Goal: Information Seeking & Learning: Learn about a topic

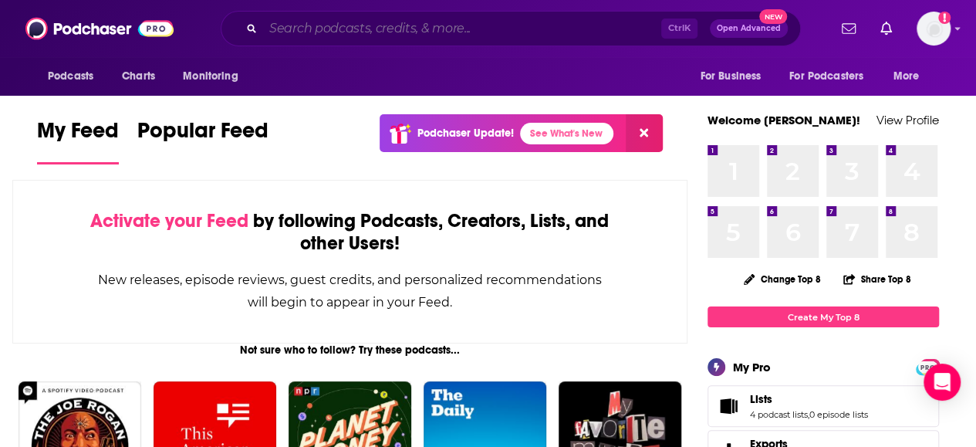
click at [426, 37] on input "Search podcasts, credits, & more..." at bounding box center [462, 28] width 398 height 25
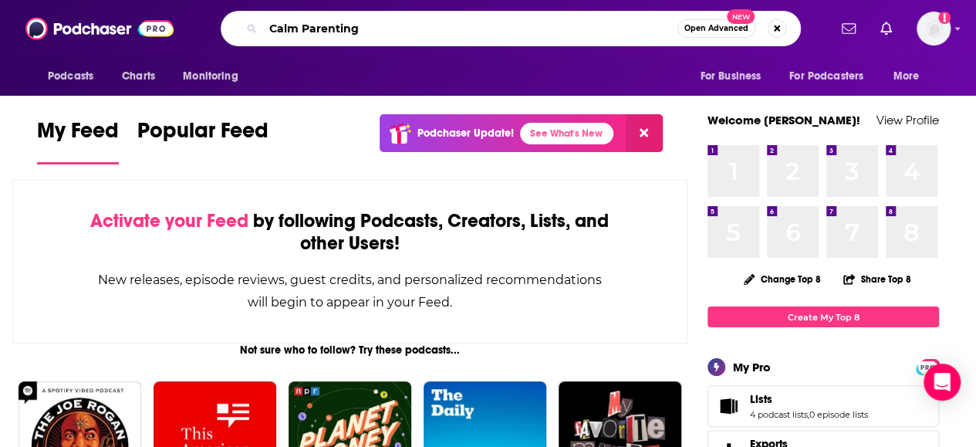
type input "Calm Parenting"
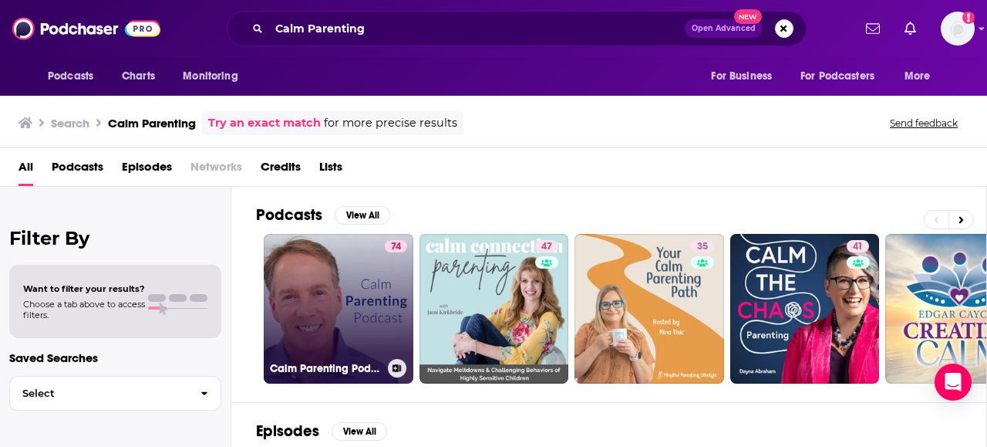
click at [325, 281] on link "74 Calm Parenting Podcast" at bounding box center [339, 309] width 150 height 150
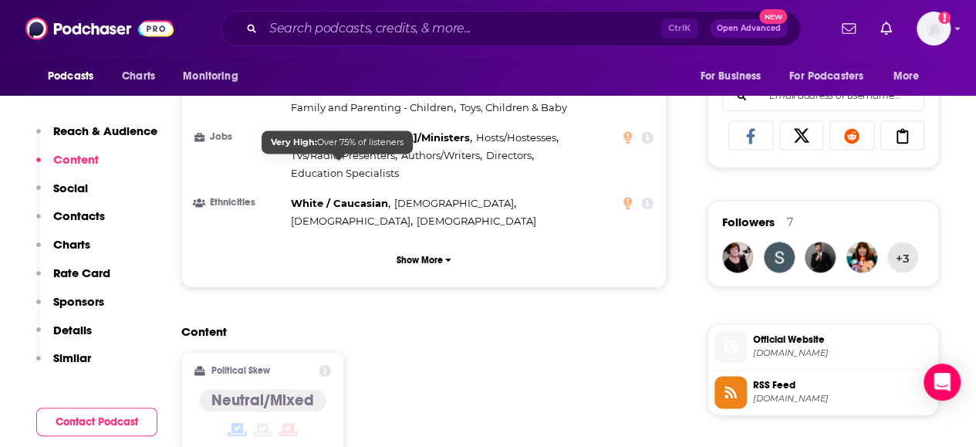
scroll to position [1157, 0]
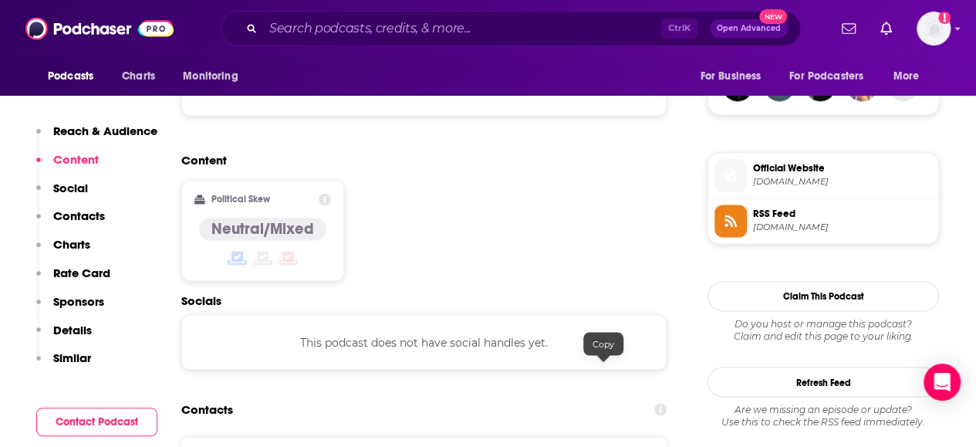
click at [321, 41] on div "Ctrl K Open Advanced New" at bounding box center [511, 28] width 580 height 35
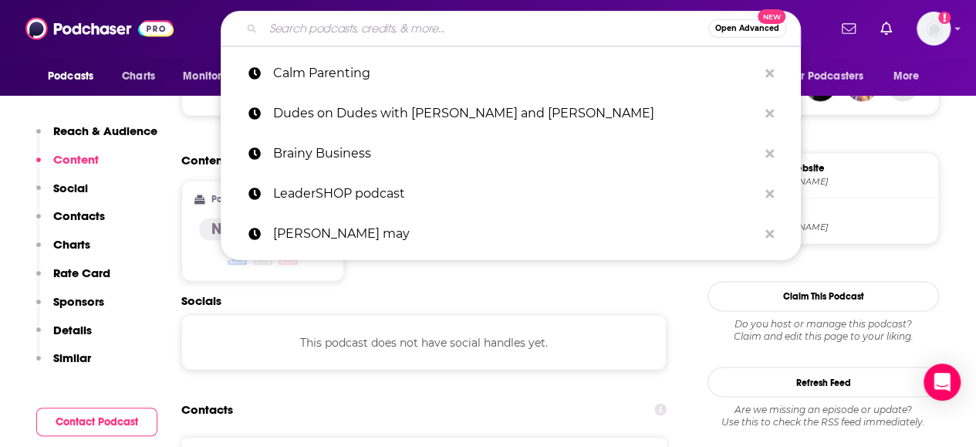
click at [319, 33] on input "Search podcasts, credits, & more..." at bounding box center [485, 28] width 445 height 25
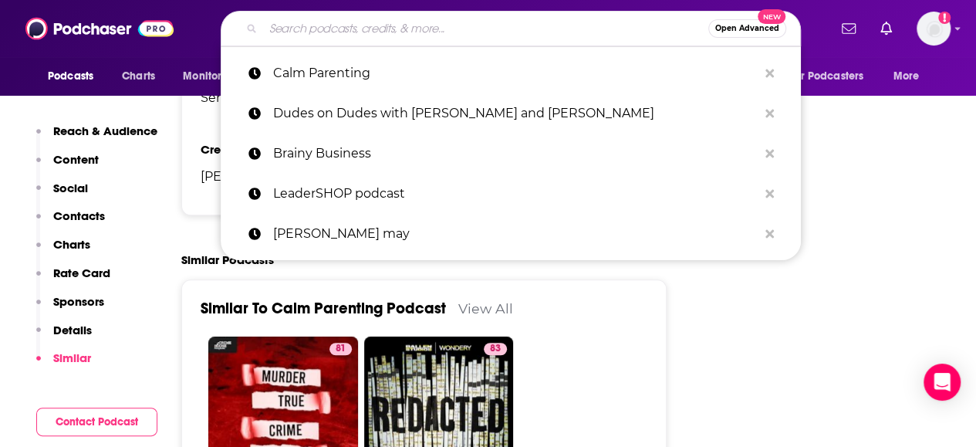
scroll to position [3471, 0]
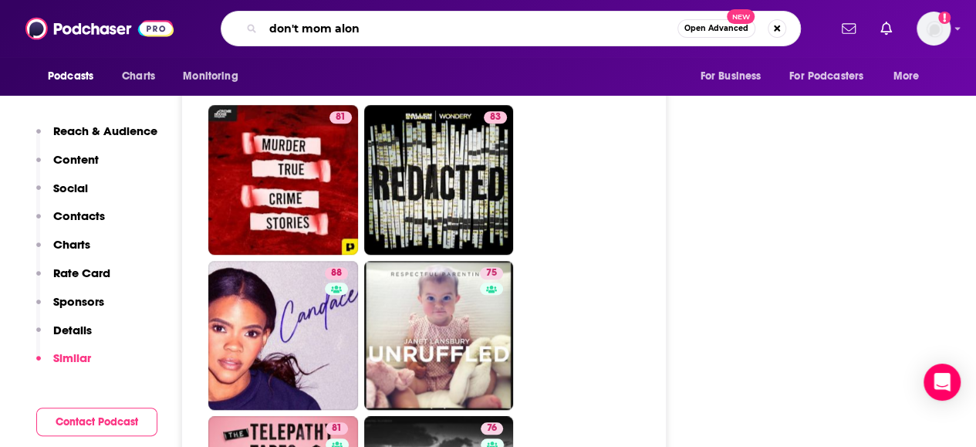
type input "don't mom alone"
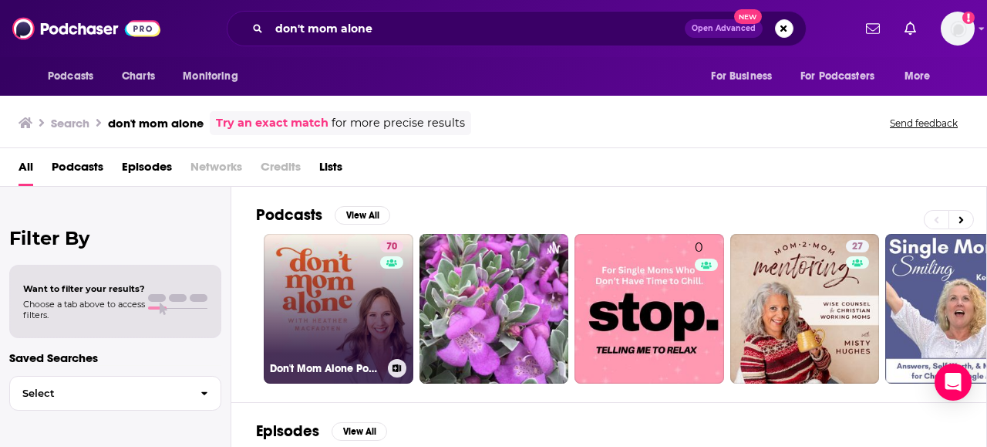
click at [366, 315] on link "70 Don't Mom Alone Podcast" at bounding box center [339, 309] width 150 height 150
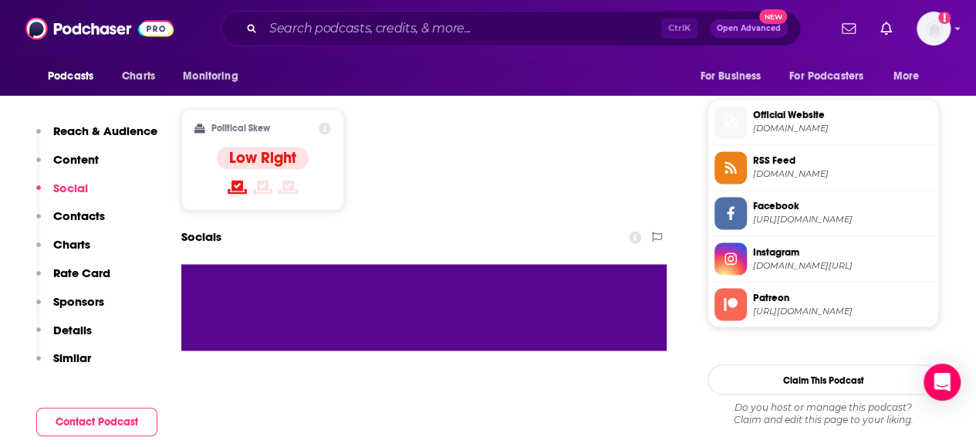
scroll to position [1234, 0]
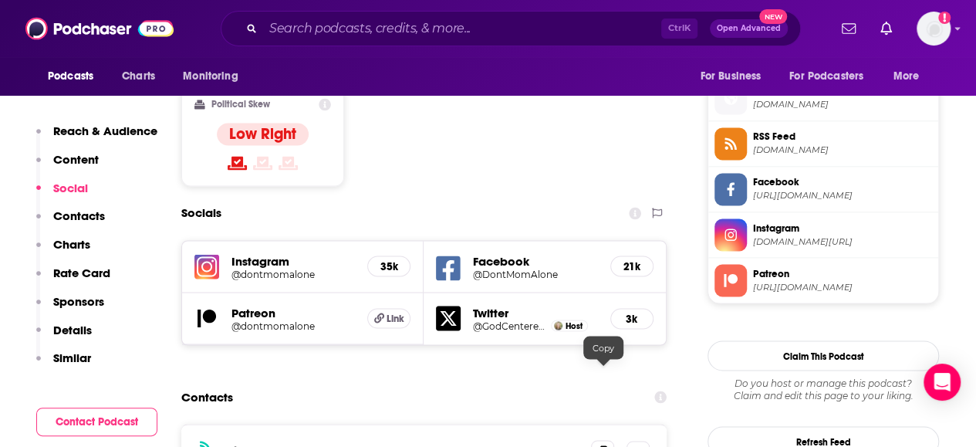
click at [602, 445] on icon at bounding box center [602, 451] width 11 height 12
click at [372, 39] on input "Search podcasts, credits, & more..." at bounding box center [462, 28] width 398 height 25
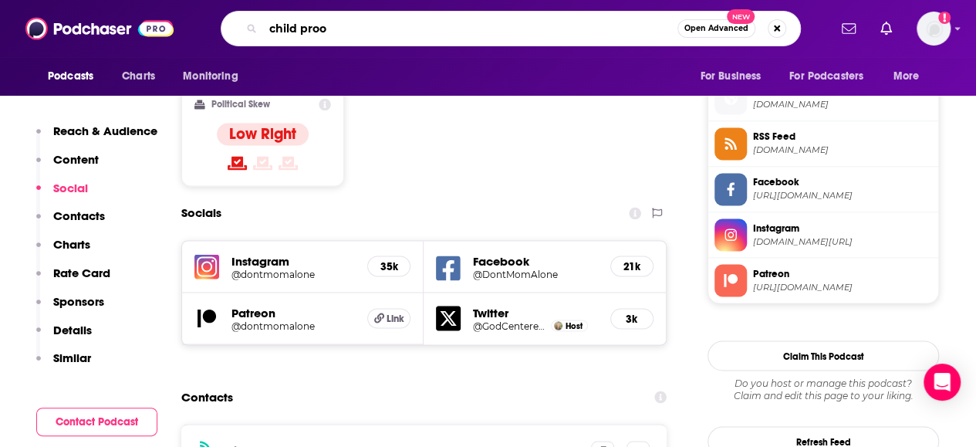
type input "child proof"
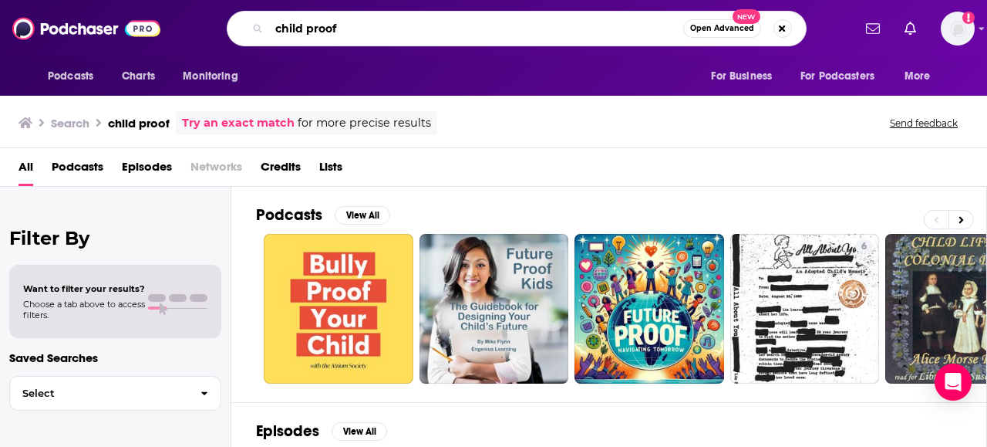
click at [301, 23] on input "child proof" at bounding box center [476, 28] width 414 height 25
type input "childproof"
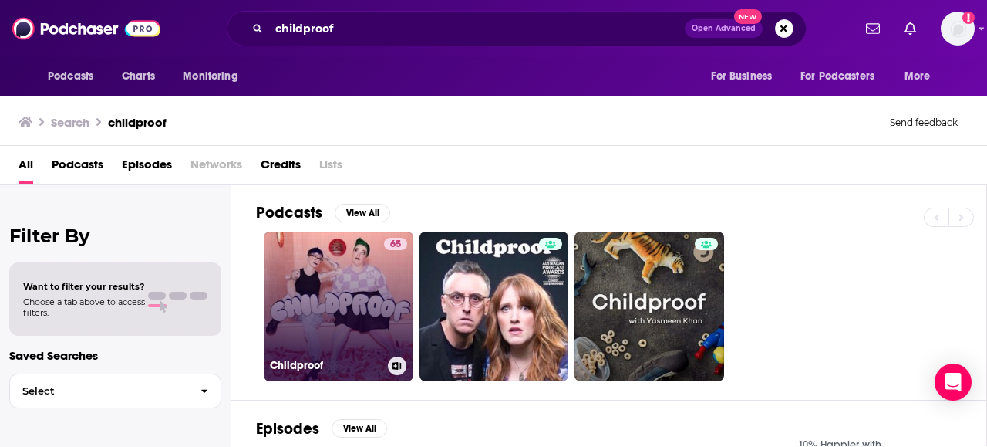
click at [297, 255] on link "65 Childproof" at bounding box center [339, 306] width 150 height 150
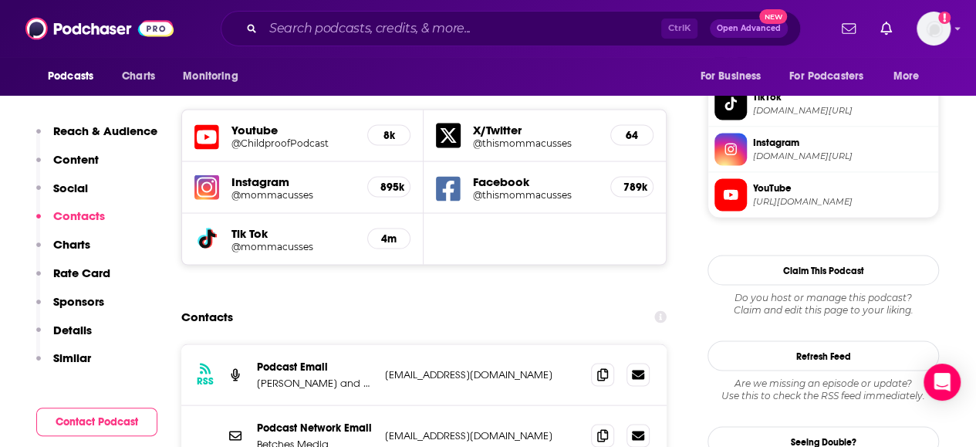
scroll to position [1388, 0]
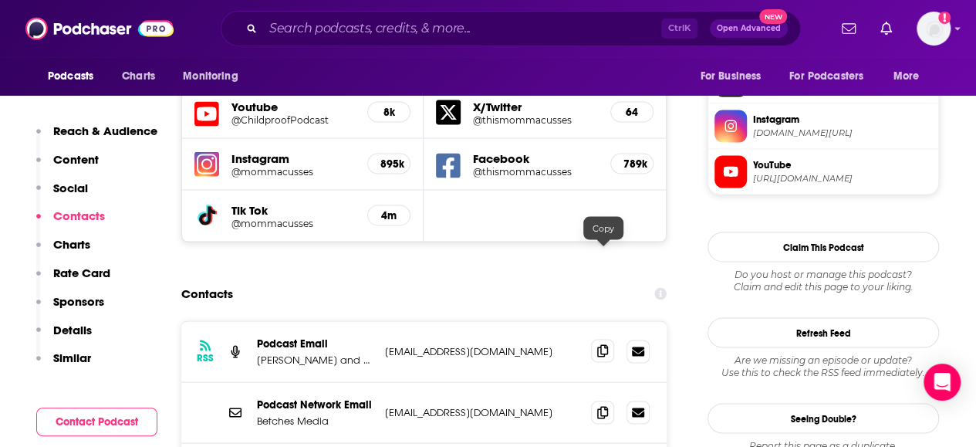
click at [600, 339] on span at bounding box center [602, 350] width 23 height 23
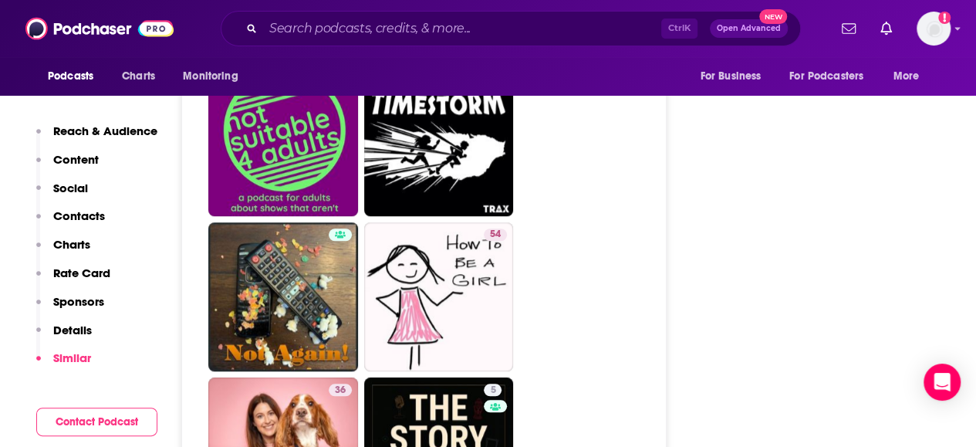
scroll to position [6401, 0]
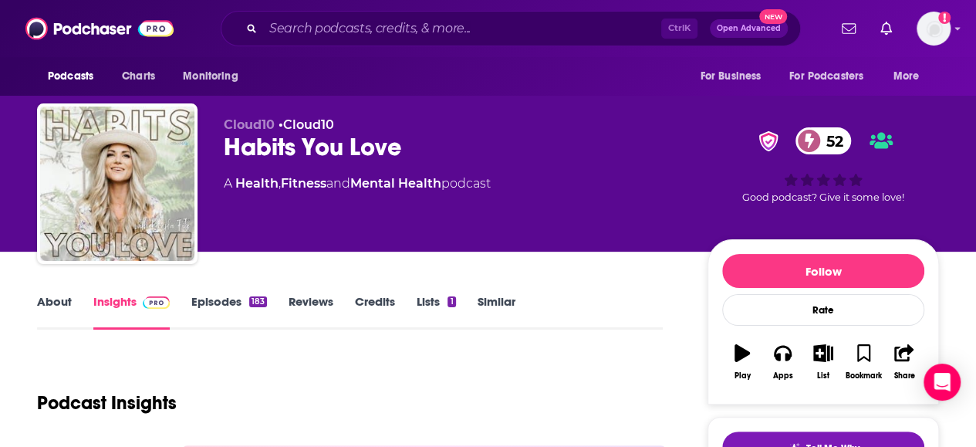
click at [68, 319] on link "About" at bounding box center [54, 311] width 35 height 35
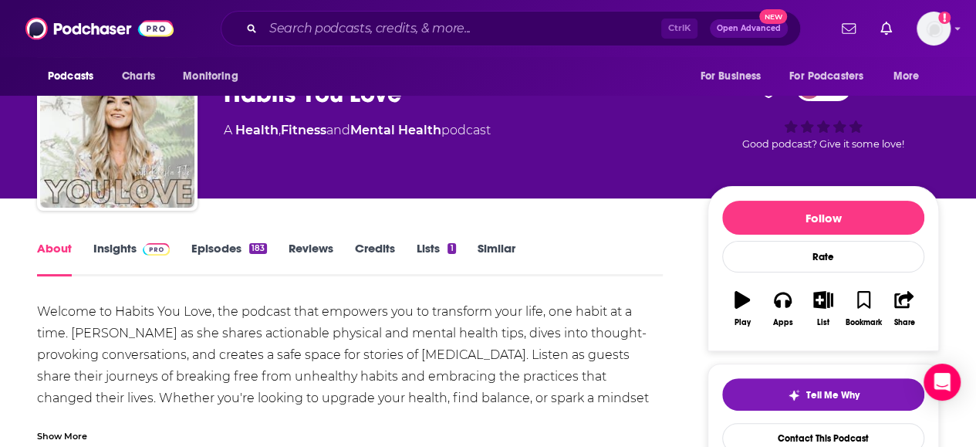
scroll to position [77, 0]
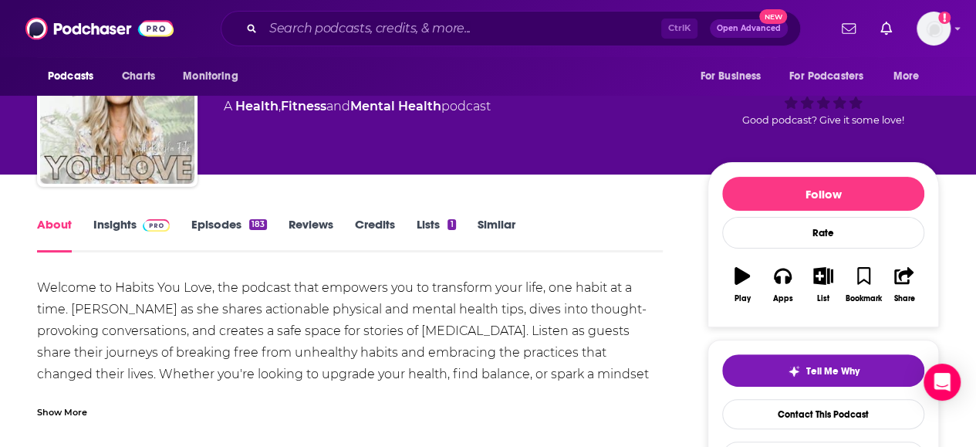
click at [122, 238] on link "Insights" at bounding box center [131, 234] width 76 height 35
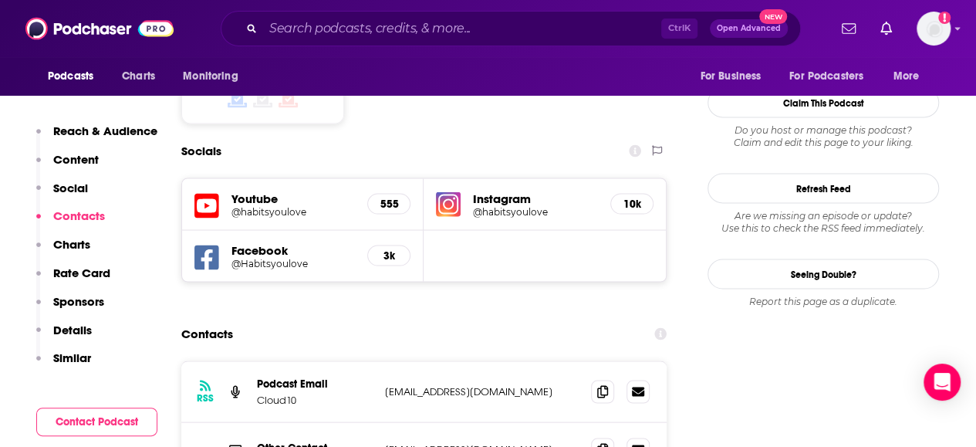
scroll to position [1388, 0]
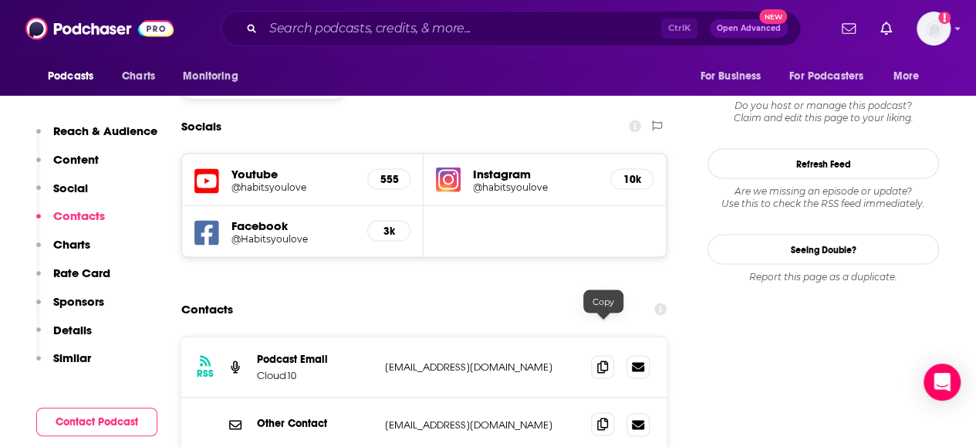
click at [598, 417] on icon at bounding box center [602, 423] width 11 height 12
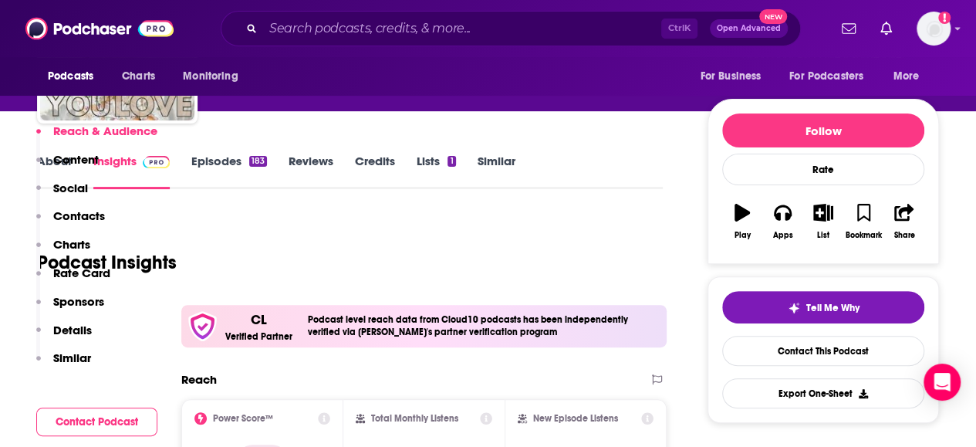
scroll to position [0, 0]
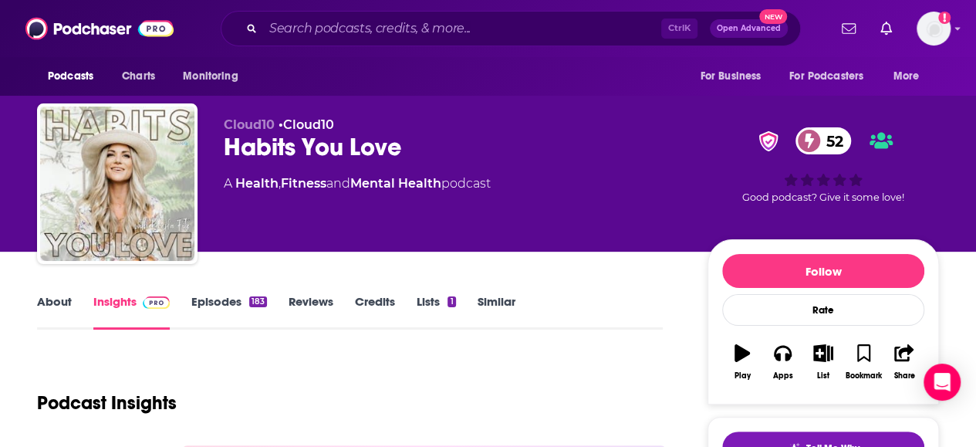
click at [57, 319] on link "About" at bounding box center [54, 311] width 35 height 35
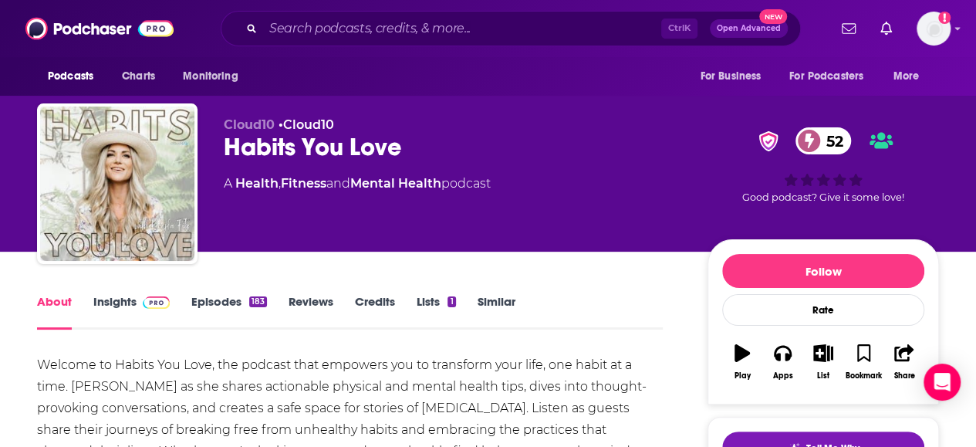
click at [500, 298] on link "Similar" at bounding box center [496, 311] width 38 height 35
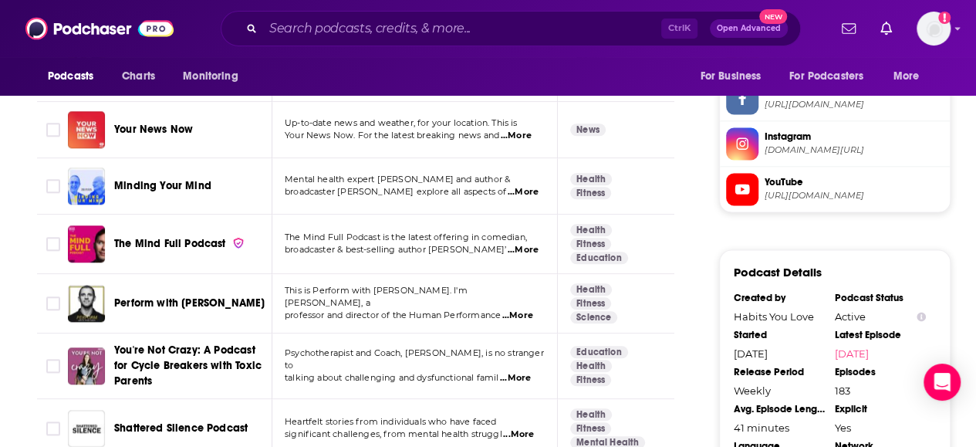
scroll to position [1234, 0]
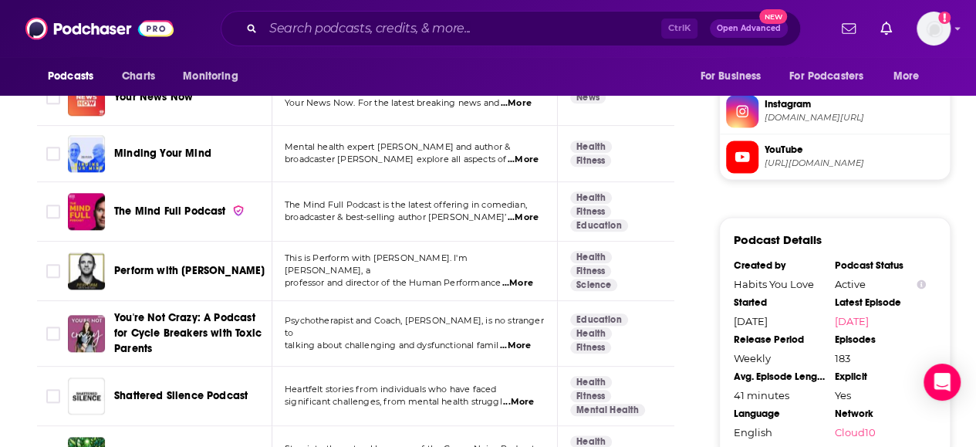
click at [531, 214] on span "...More" at bounding box center [522, 217] width 31 height 12
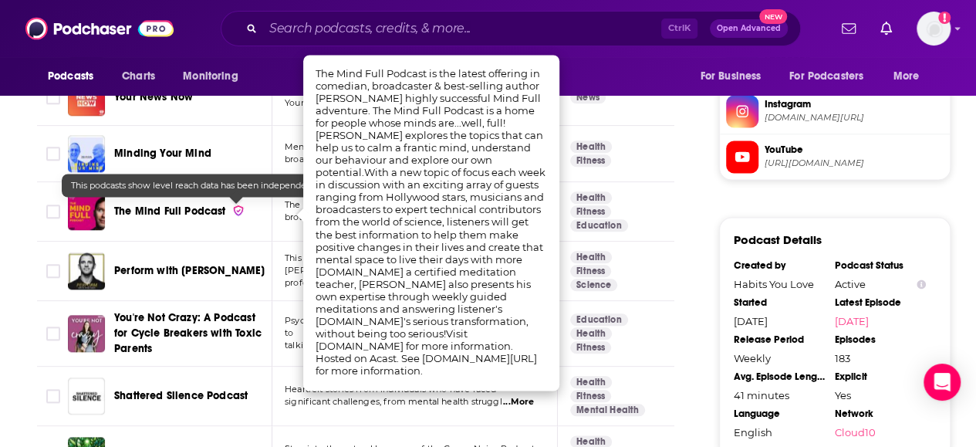
click at [187, 207] on span "The Mind Full Podcast" at bounding box center [170, 210] width 112 height 13
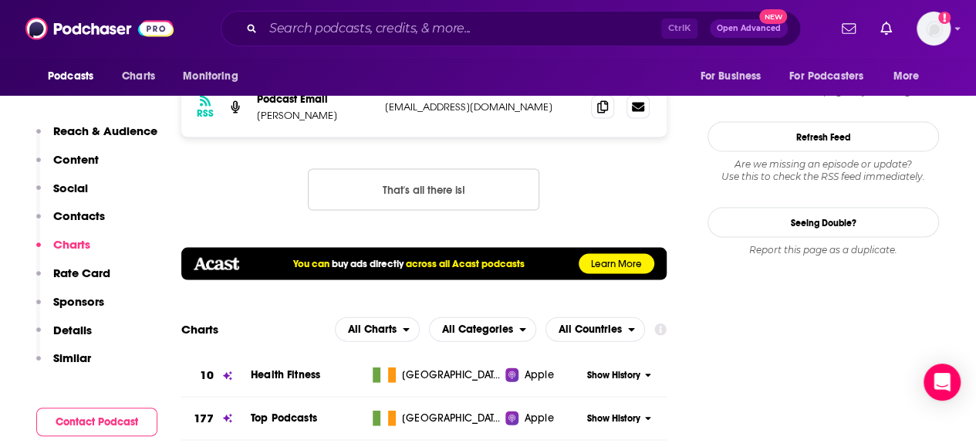
scroll to position [1234, 0]
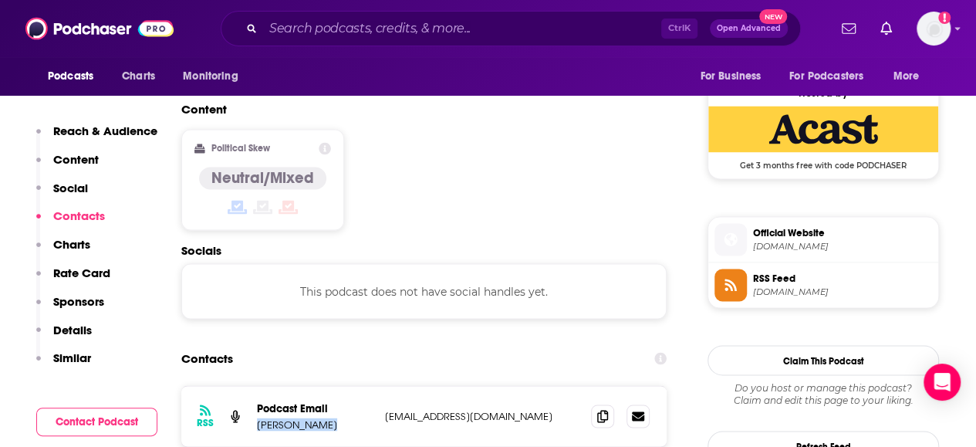
drag, startPoint x: 341, startPoint y: 352, endPoint x: 251, endPoint y: 359, distance: 89.7
click at [249, 386] on div "RSS Podcast Email Dermot Whelan info+65da7abb4393e50016ffe2cd@mg-eu.acast.com i…" at bounding box center [423, 416] width 485 height 60
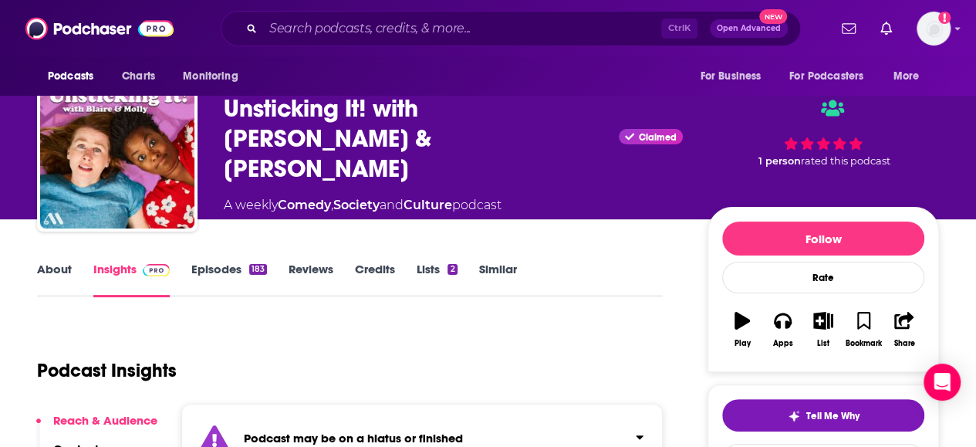
scroll to position [77, 0]
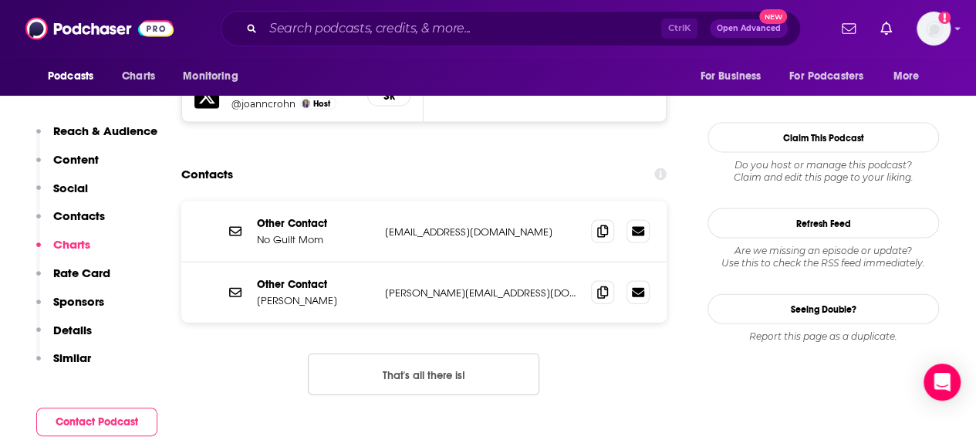
scroll to position [1465, 0]
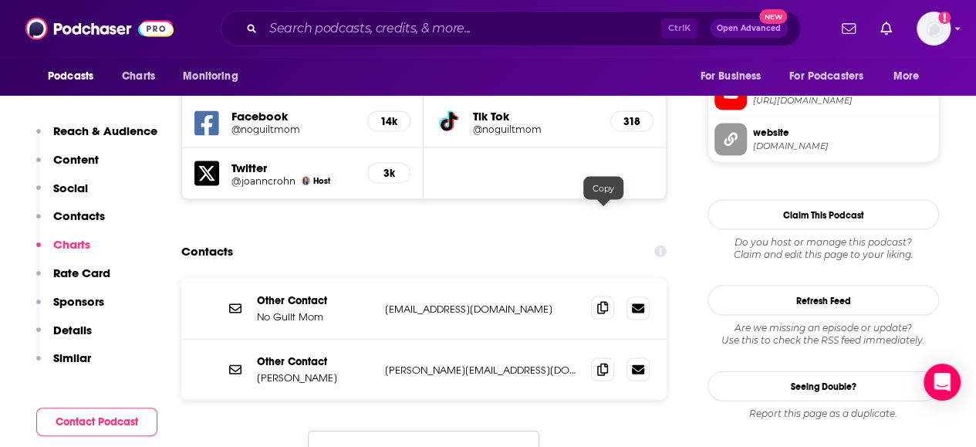
click at [608, 296] on span at bounding box center [602, 307] width 23 height 23
drag, startPoint x: 603, startPoint y: 280, endPoint x: 81, endPoint y: 120, distance: 546.0
click at [603, 358] on span at bounding box center [602, 369] width 23 height 23
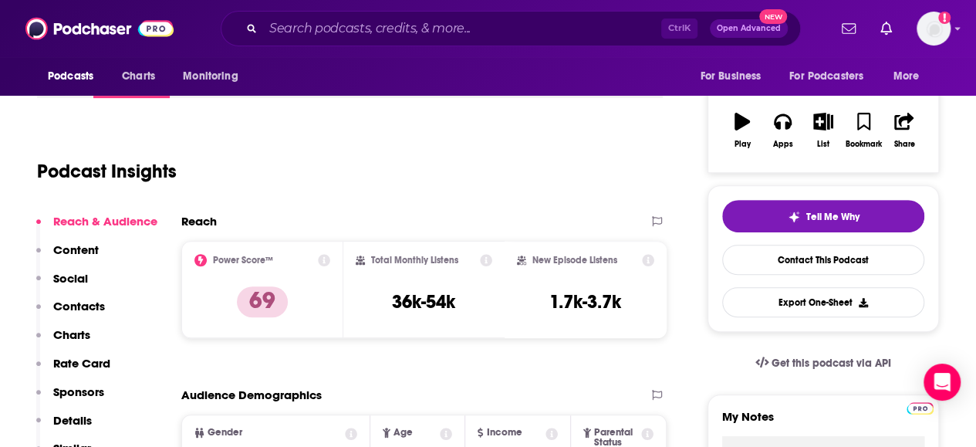
scroll to position [0, 0]
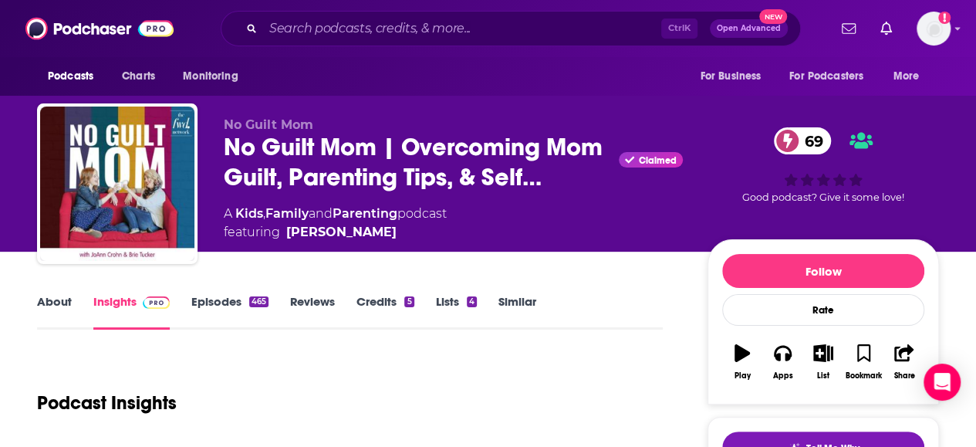
click at [514, 298] on link "Similar" at bounding box center [517, 311] width 38 height 35
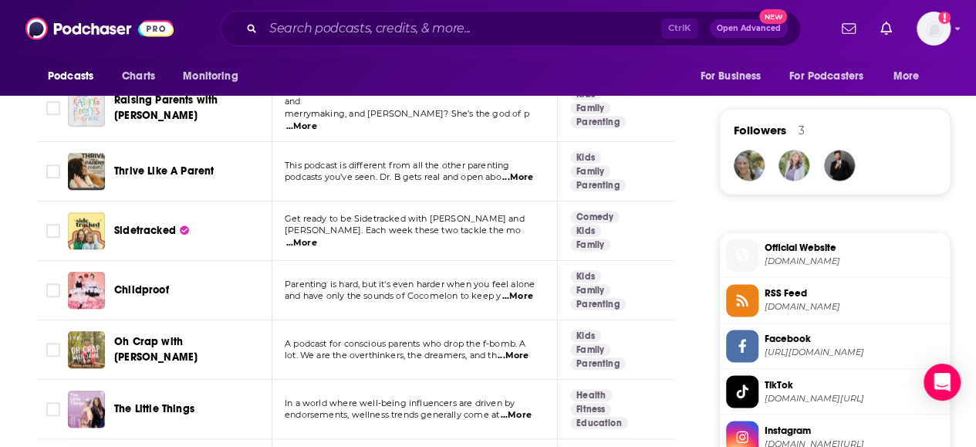
scroll to position [1078, 0]
click at [317, 236] on span "...More" at bounding box center [301, 242] width 31 height 12
click at [368, 357] on td "A podcast for conscious parents who drop the f-bomb. A lot. We are the overthin…" at bounding box center [414, 348] width 285 height 59
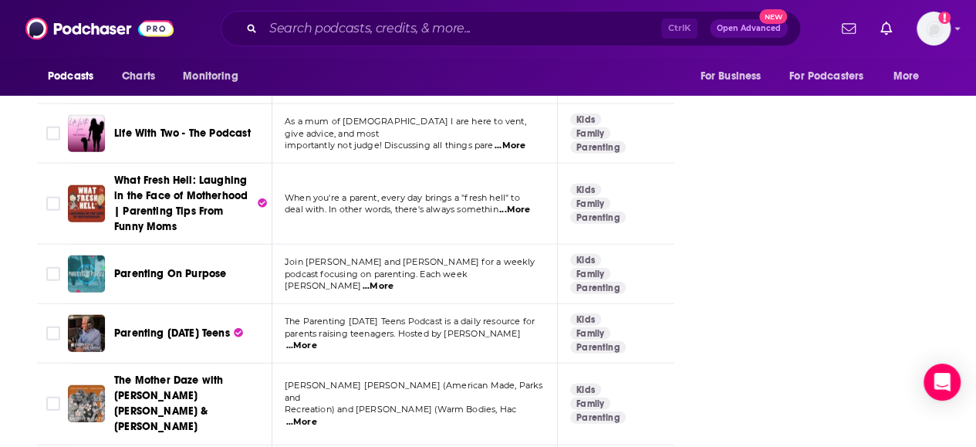
scroll to position [2466, 0]
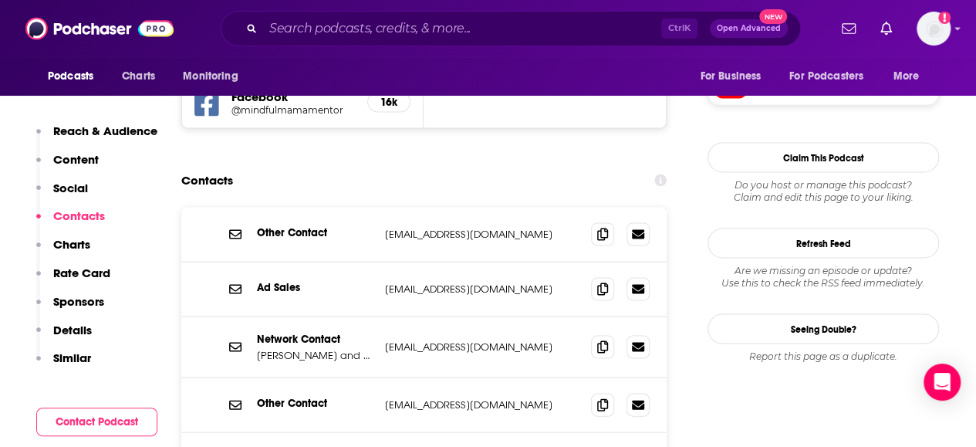
scroll to position [1465, 0]
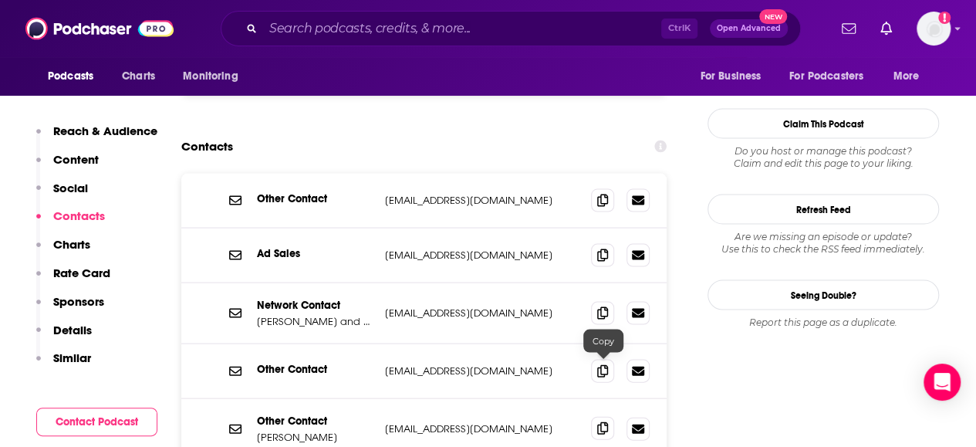
click at [595, 416] on span at bounding box center [602, 427] width 23 height 23
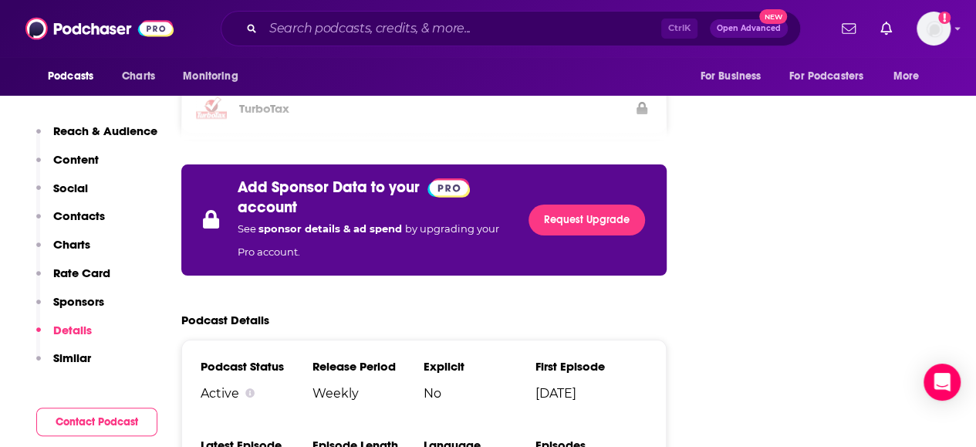
scroll to position [3162, 0]
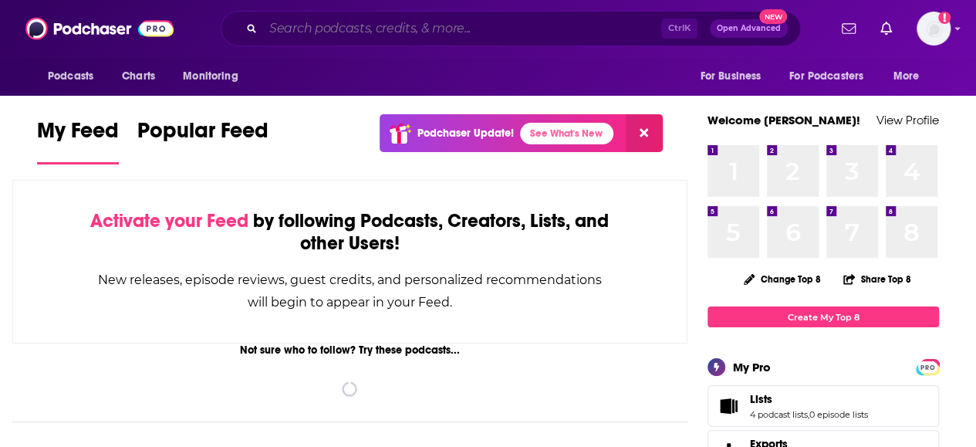
click at [389, 32] on input "Search podcasts, credits, & more..." at bounding box center [462, 28] width 398 height 25
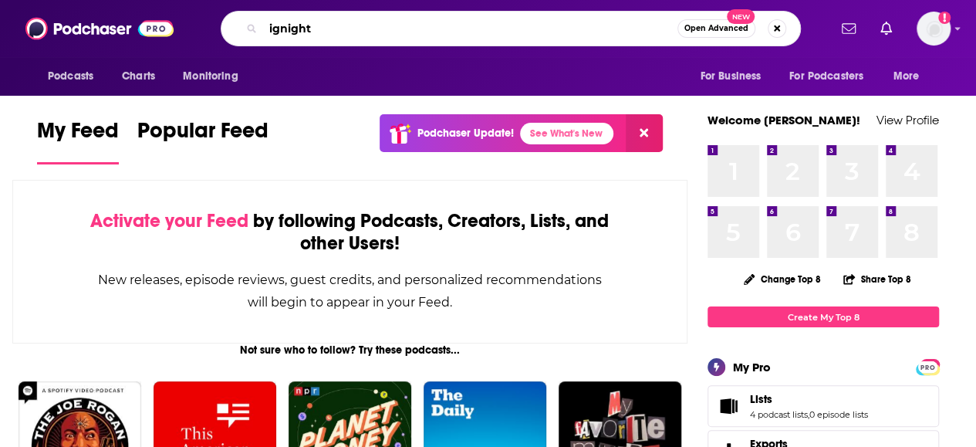
type input "ignight"
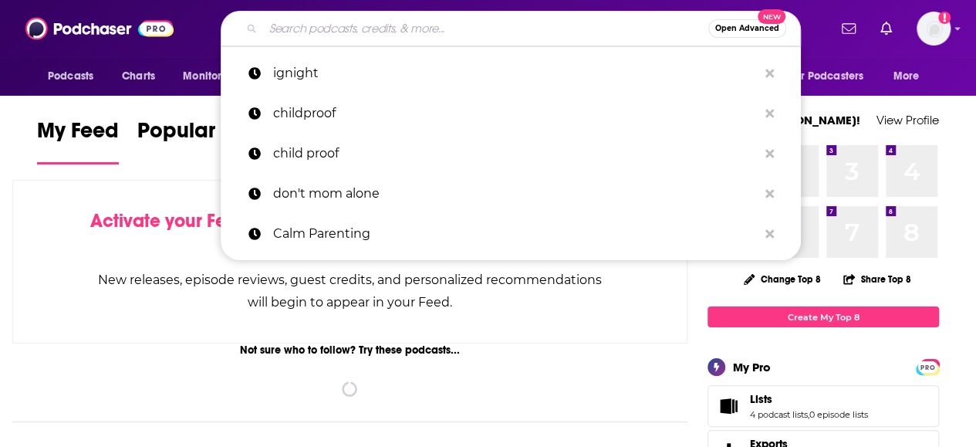
click at [504, 29] on input "Search podcasts, credits, & more..." at bounding box center [485, 28] width 445 height 25
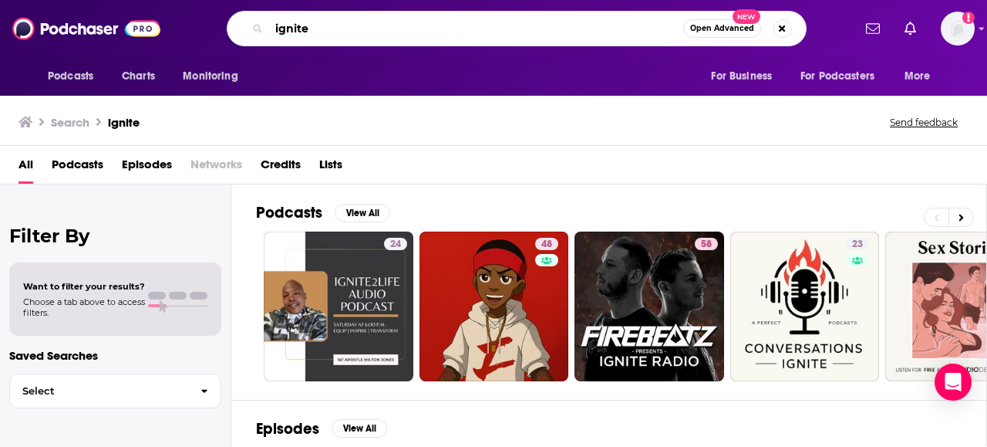
click at [353, 25] on input "ignite" at bounding box center [476, 28] width 414 height 25
paste input "[PERSON_NAME]"
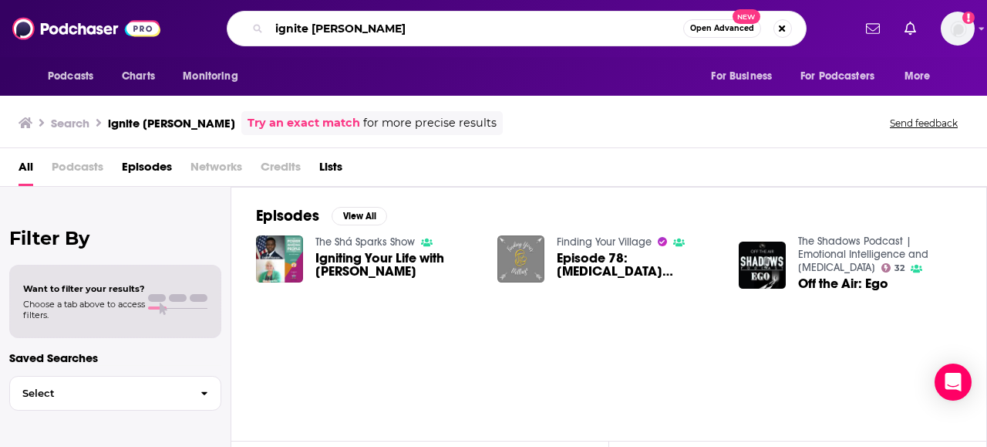
drag, startPoint x: 305, startPoint y: 20, endPoint x: 167, endPoint y: 29, distance: 139.1
click at [167, 29] on div "Podcasts Charts Monitoring ignite [PERSON_NAME] Open Advanced New For Business …" at bounding box center [493, 28] width 987 height 57
type input "[PERSON_NAME]"
